Goal: Task Accomplishment & Management: Use online tool/utility

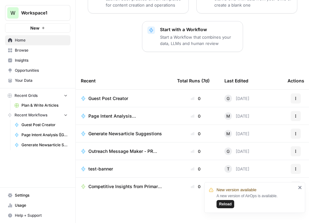
scroll to position [104, 0]
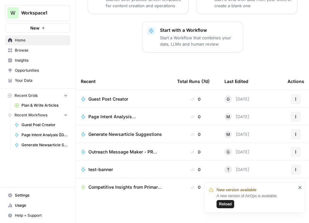
click at [41, 106] on span "Plan & Write Articles" at bounding box center [44, 106] width 46 height 6
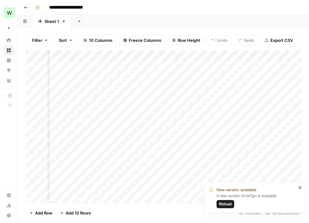
scroll to position [0, 111]
click at [184, 63] on div "Add Column" at bounding box center [163, 127] width 275 height 154
click at [231, 63] on div "Add Column" at bounding box center [163, 127] width 275 height 154
click at [224, 66] on div "Add Column" at bounding box center [163, 127] width 275 height 154
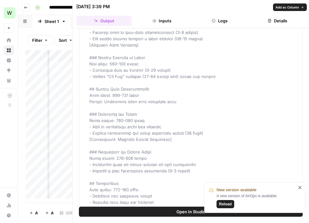
scroll to position [444, 0]
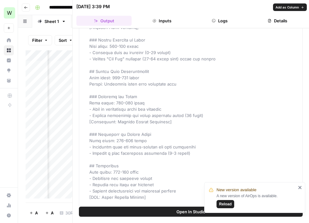
click at [302, 5] on icon "button" at bounding box center [301, 7] width 4 height 4
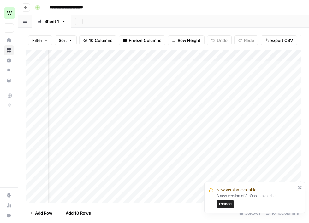
scroll to position [0, 165]
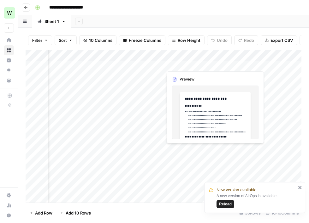
click at [233, 63] on div "Add Column" at bounding box center [163, 127] width 275 height 154
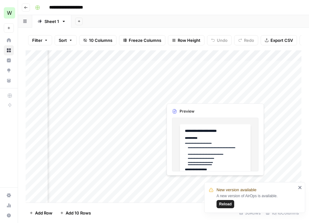
click at [218, 93] on div "Add Column" at bounding box center [163, 127] width 275 height 154
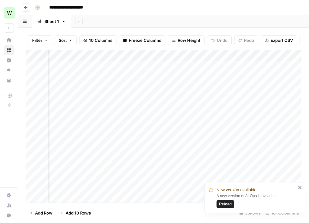
click at [220, 65] on div "Add Column" at bounding box center [163, 127] width 275 height 154
click at [251, 63] on div "Add Column" at bounding box center [163, 127] width 275 height 154
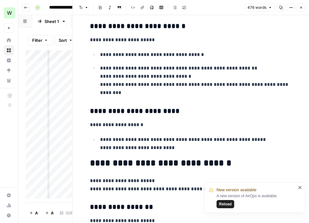
scroll to position [307, 0]
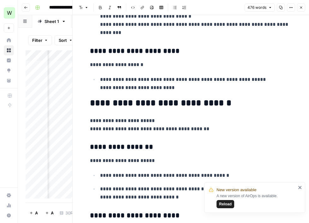
click at [172, 104] on h2 "**********" at bounding box center [191, 103] width 202 height 10
click at [300, 9] on icon "button" at bounding box center [301, 8] width 4 height 4
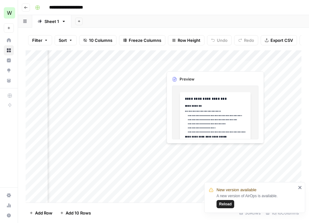
scroll to position [0, 220]
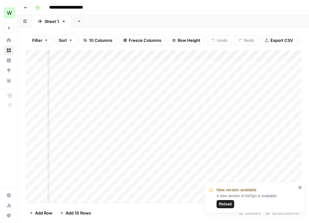
click at [236, 64] on div "Add Column" at bounding box center [163, 127] width 275 height 154
click at [228, 61] on div "Add Column" at bounding box center [163, 127] width 275 height 154
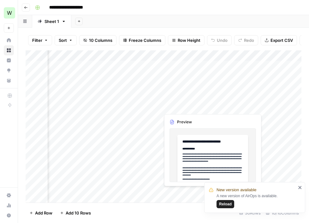
click at [218, 107] on div "Add Column" at bounding box center [163, 127] width 275 height 154
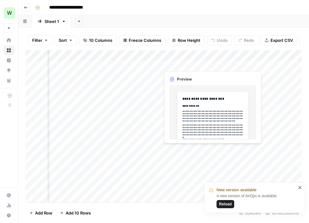
click at [225, 69] on div "Add Column" at bounding box center [163, 127] width 275 height 154
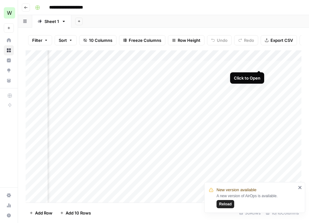
click at [258, 63] on div "Add Column" at bounding box center [163, 127] width 275 height 154
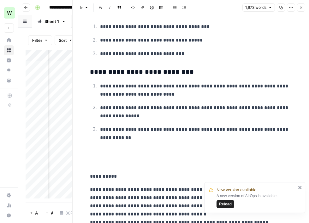
scroll to position [2530, 0]
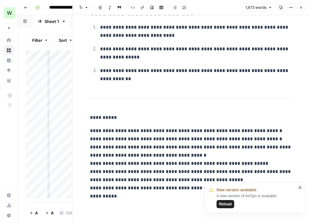
click at [299, 8] on icon "button" at bounding box center [301, 8] width 4 height 4
